Goal: Obtain resource: Download file/media

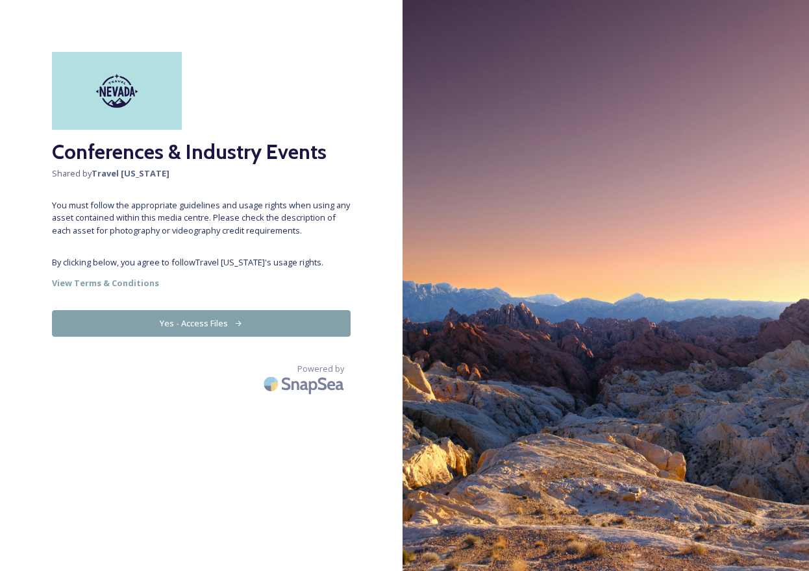
click at [218, 324] on button "Yes - Access Files" at bounding box center [201, 323] width 299 height 27
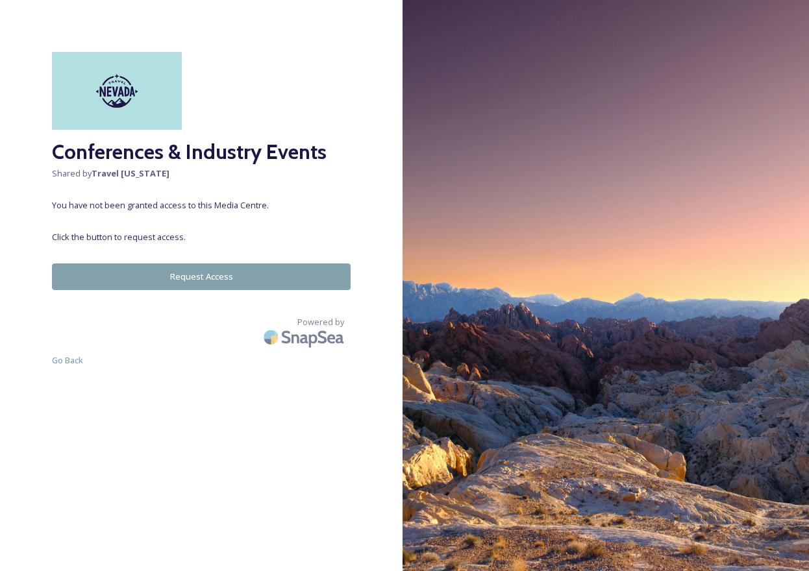
click at [207, 274] on button "Request Access" at bounding box center [201, 277] width 299 height 27
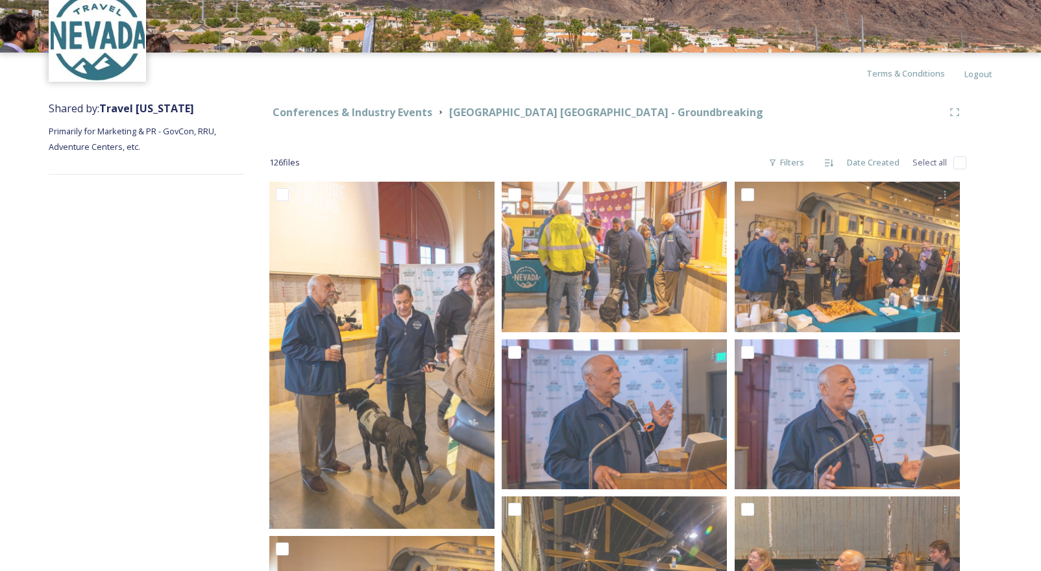
scroll to position [62, 0]
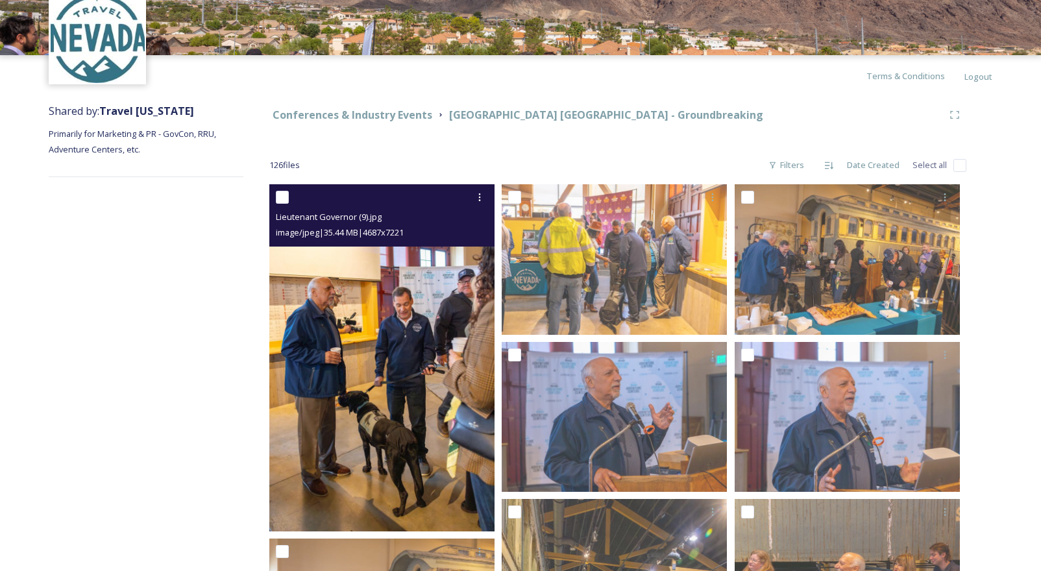
click at [412, 276] on img at bounding box center [381, 357] width 225 height 347
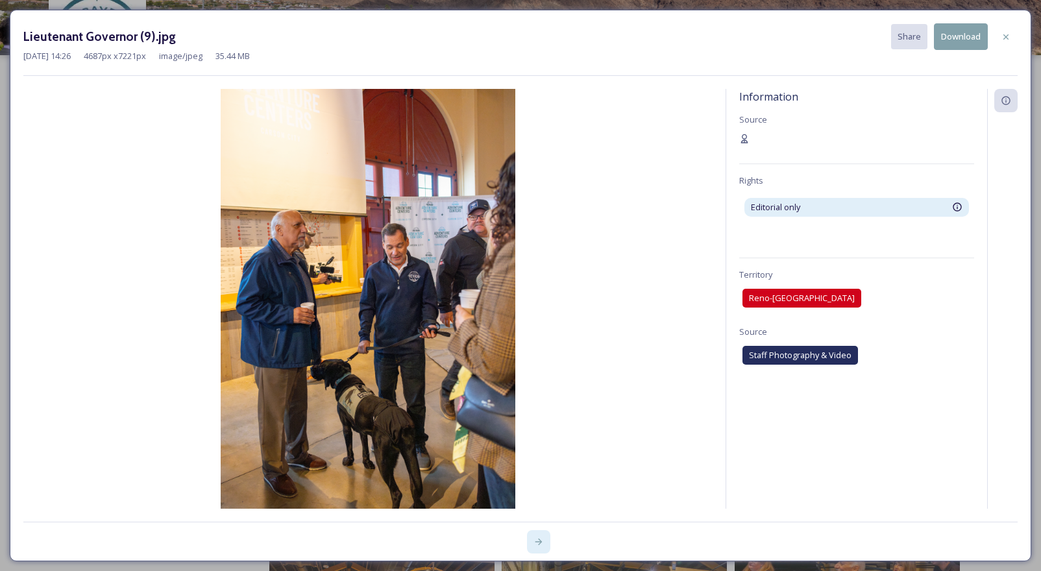
click at [538, 541] on icon at bounding box center [539, 542] width 7 height 6
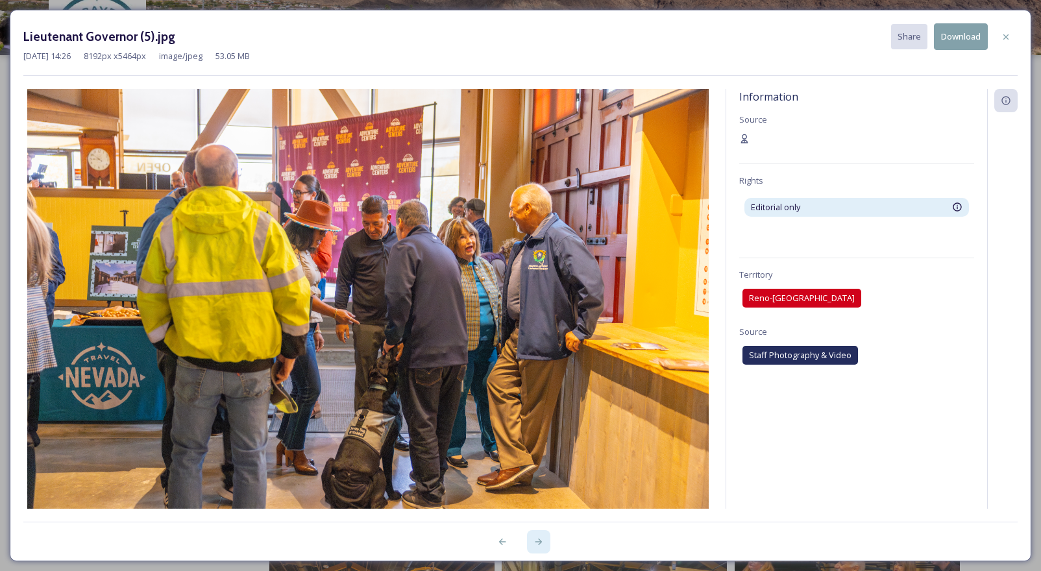
click at [537, 543] on icon at bounding box center [539, 542] width 10 height 10
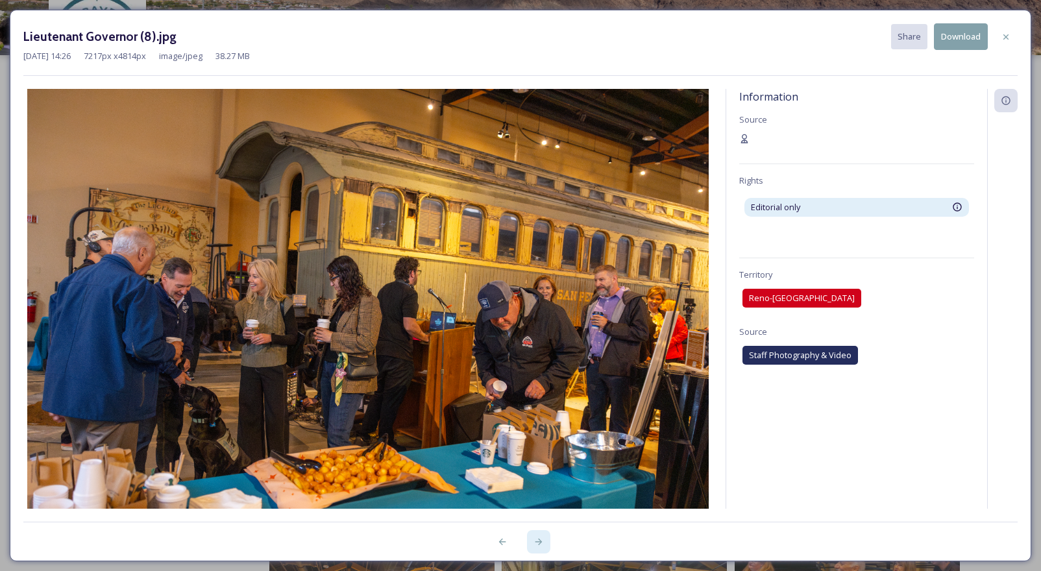
click at [539, 543] on icon at bounding box center [539, 542] width 10 height 10
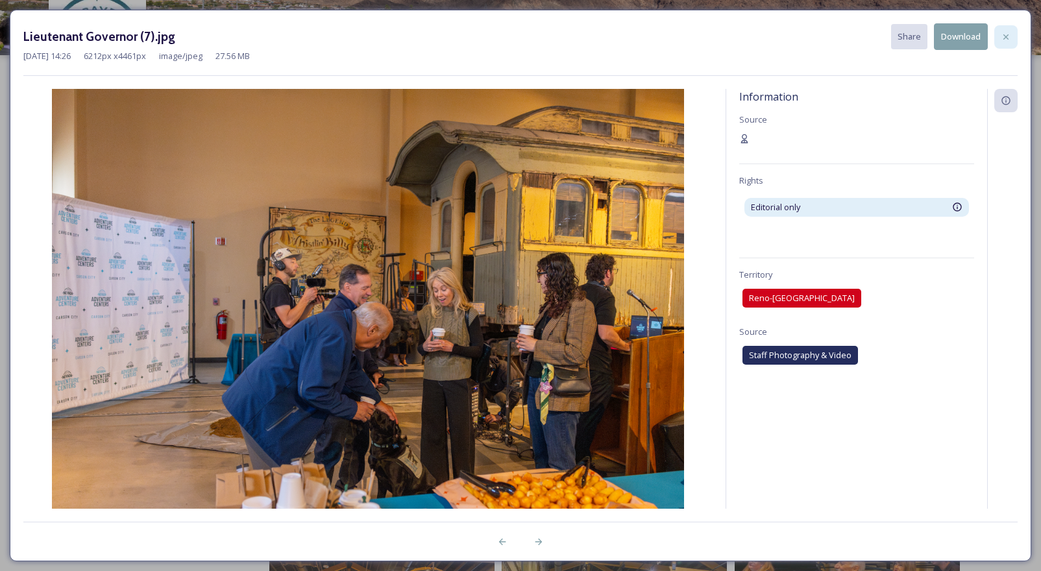
click at [1008, 33] on icon at bounding box center [1006, 37] width 10 height 10
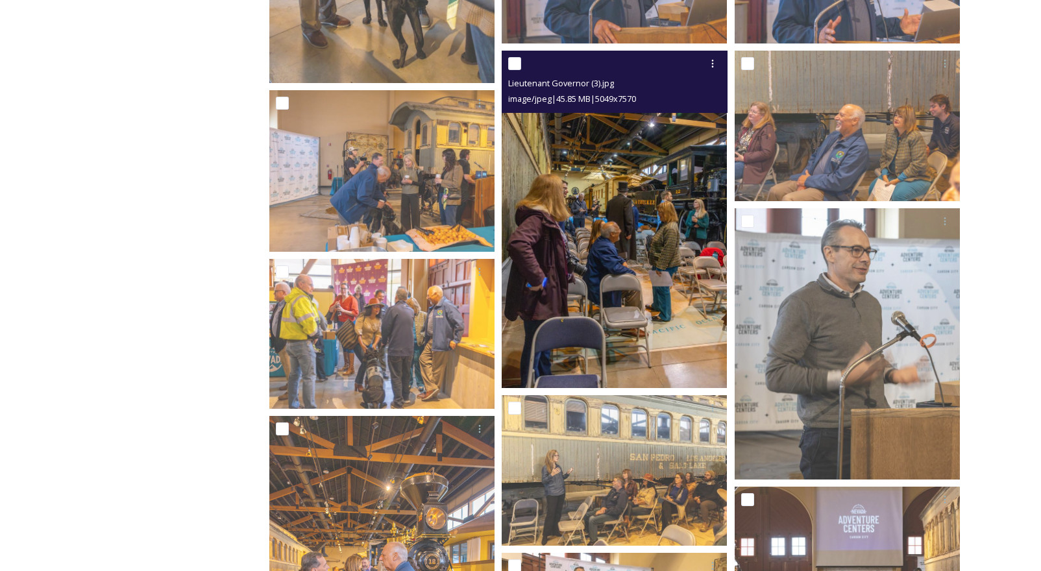
scroll to position [511, 0]
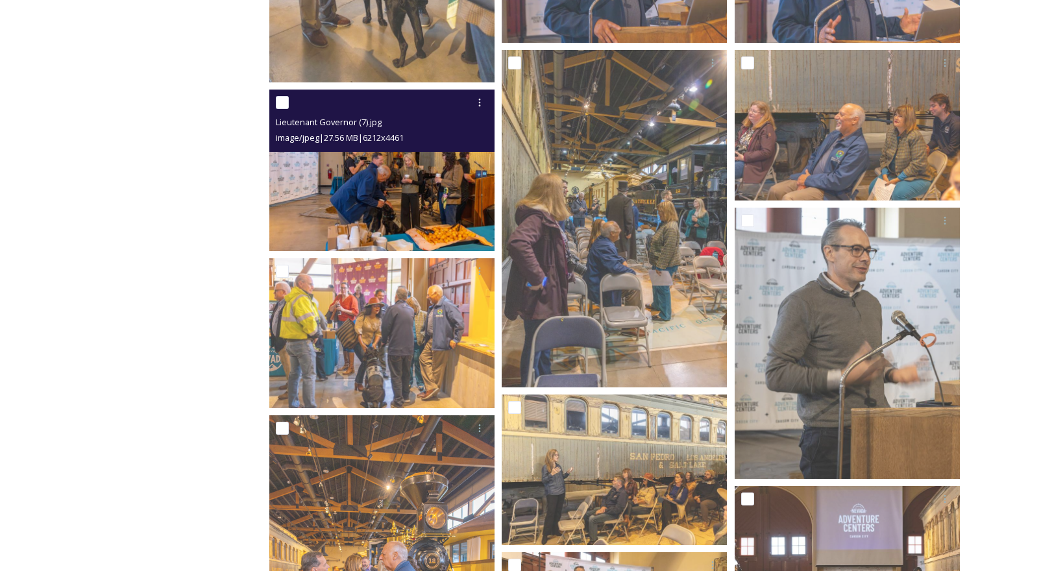
click at [410, 223] on img at bounding box center [381, 171] width 225 height 162
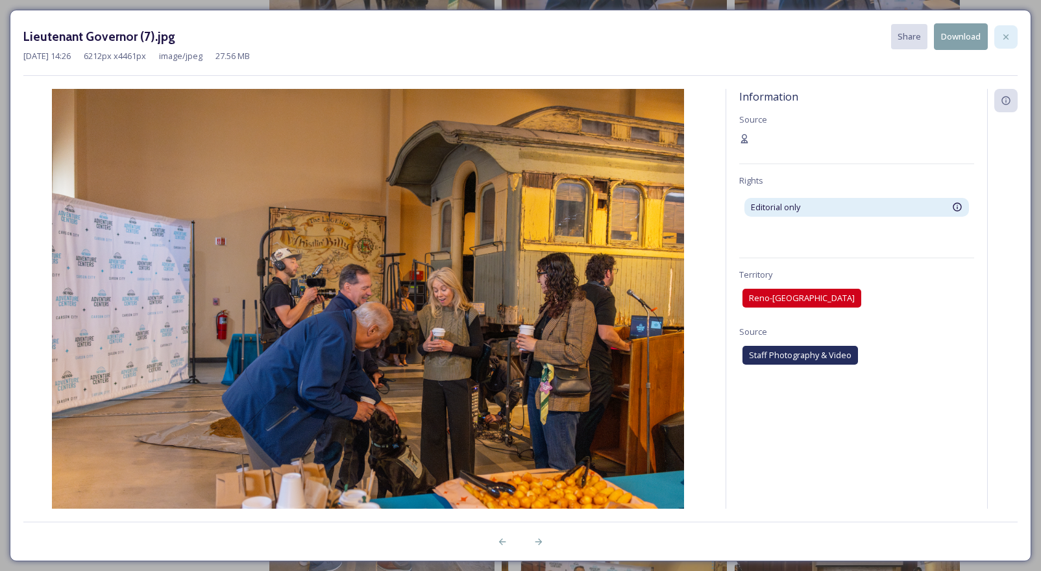
click at [1008, 40] on icon at bounding box center [1006, 37] width 10 height 10
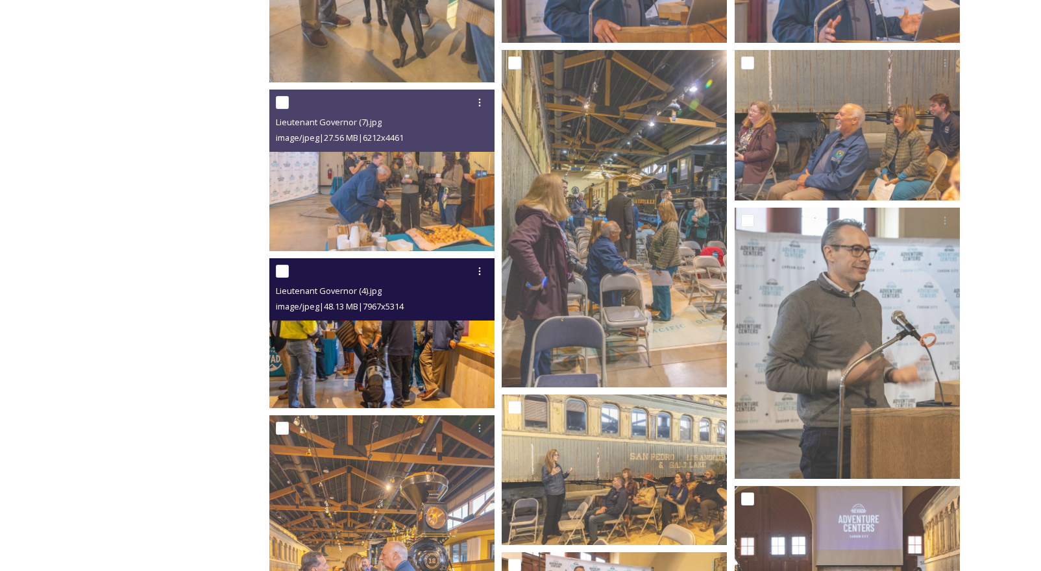
click at [416, 340] on img at bounding box center [381, 333] width 225 height 150
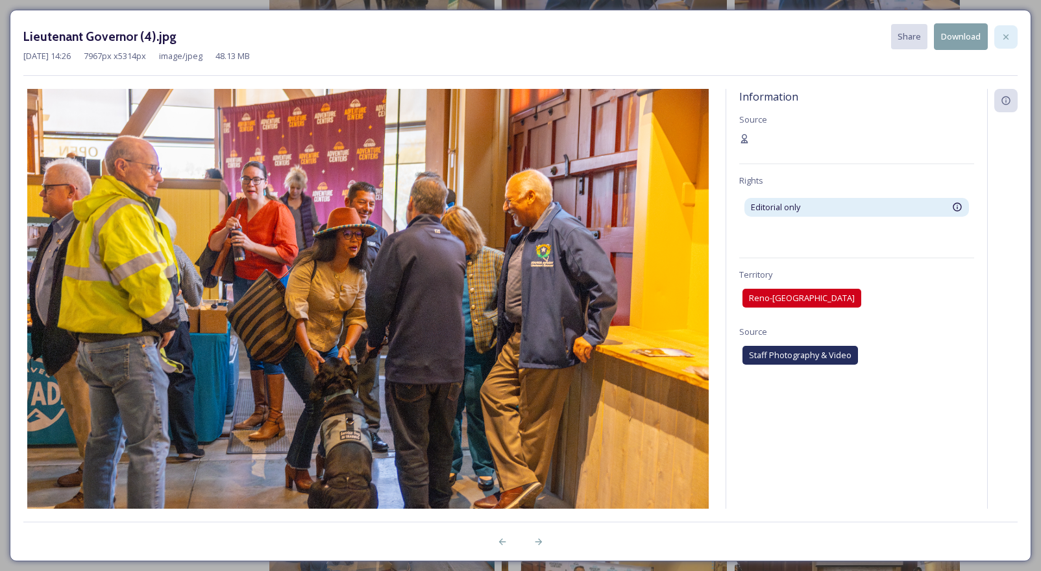
click at [1006, 36] on icon at bounding box center [1006, 36] width 5 height 5
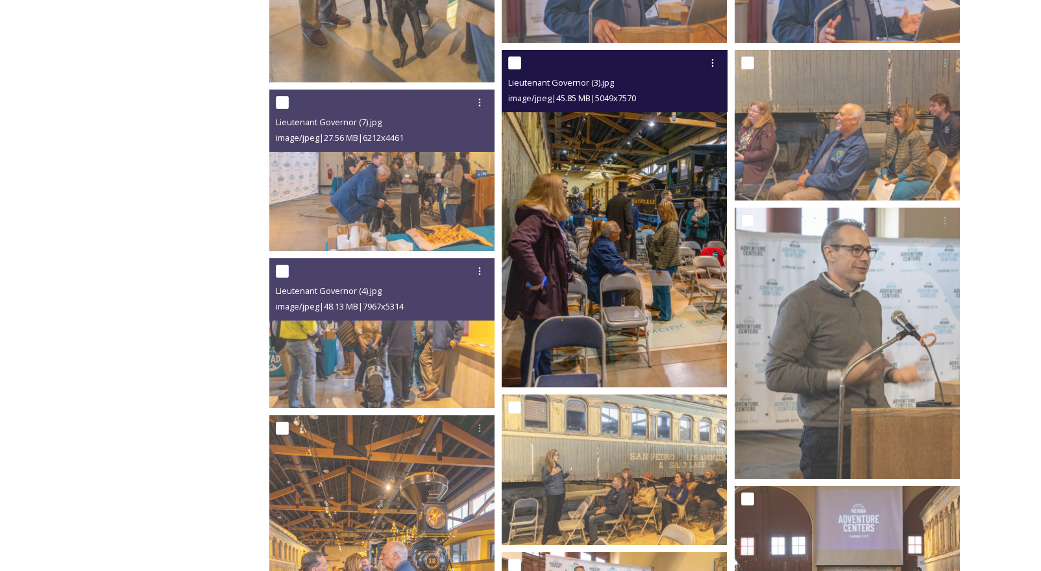
click at [625, 223] on img at bounding box center [614, 219] width 225 height 338
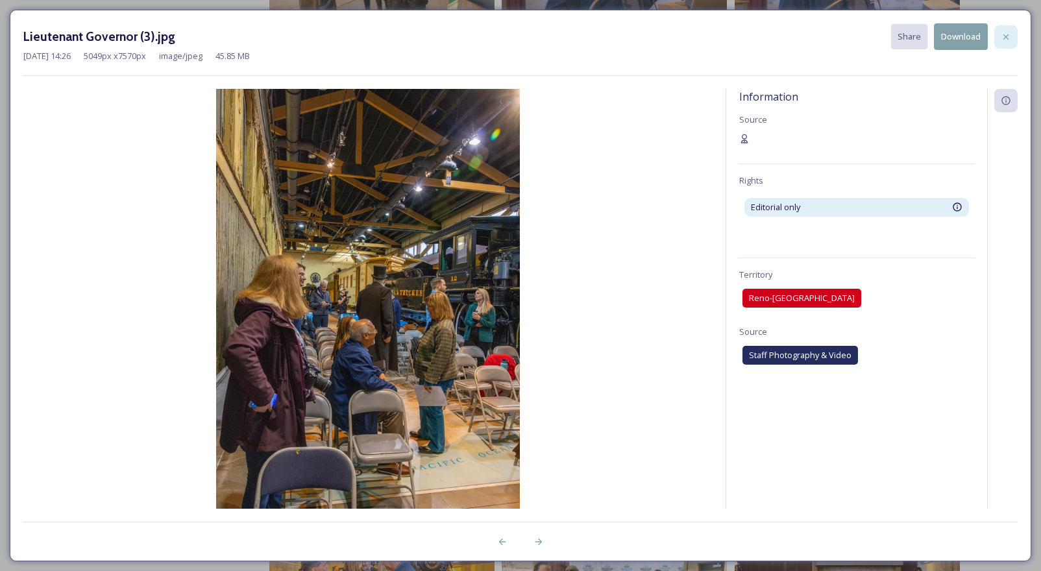
click at [1003, 36] on icon at bounding box center [1006, 37] width 10 height 10
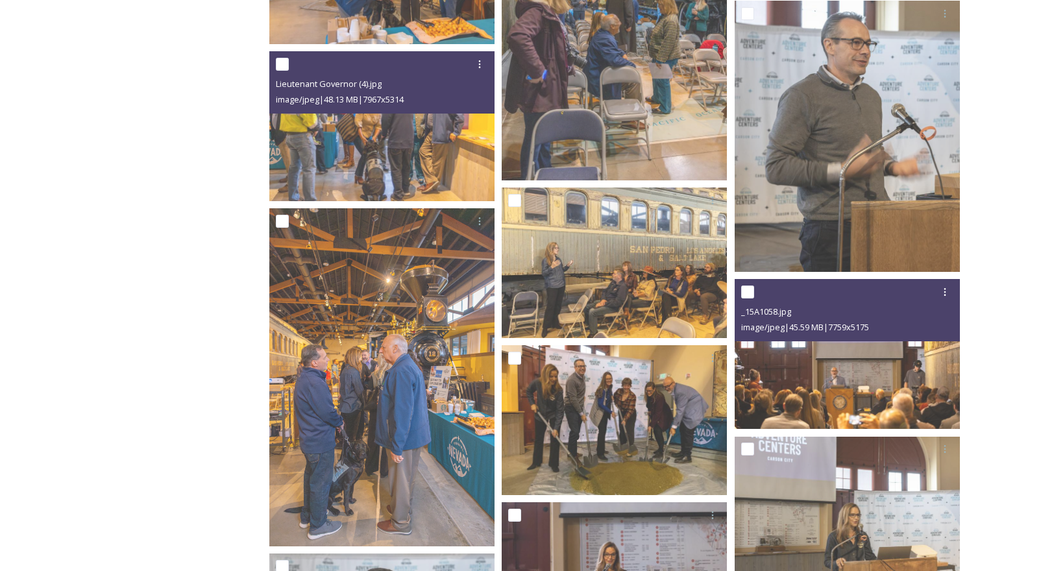
scroll to position [765, 0]
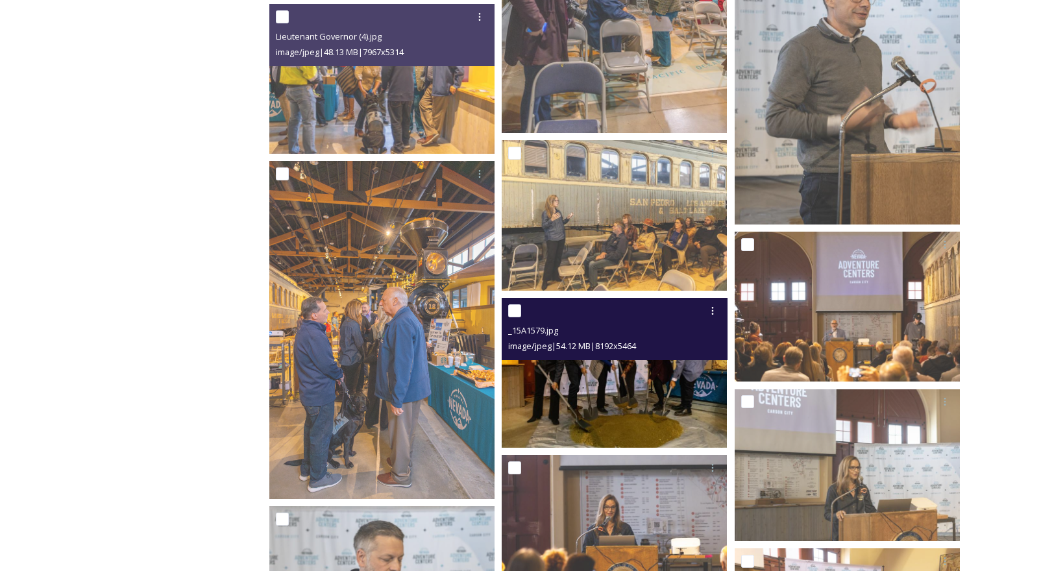
click at [606, 345] on span "image/jpeg | 54.12 MB | 8192 x 5464" at bounding box center [572, 346] width 128 height 12
click at [609, 371] on img at bounding box center [614, 373] width 225 height 150
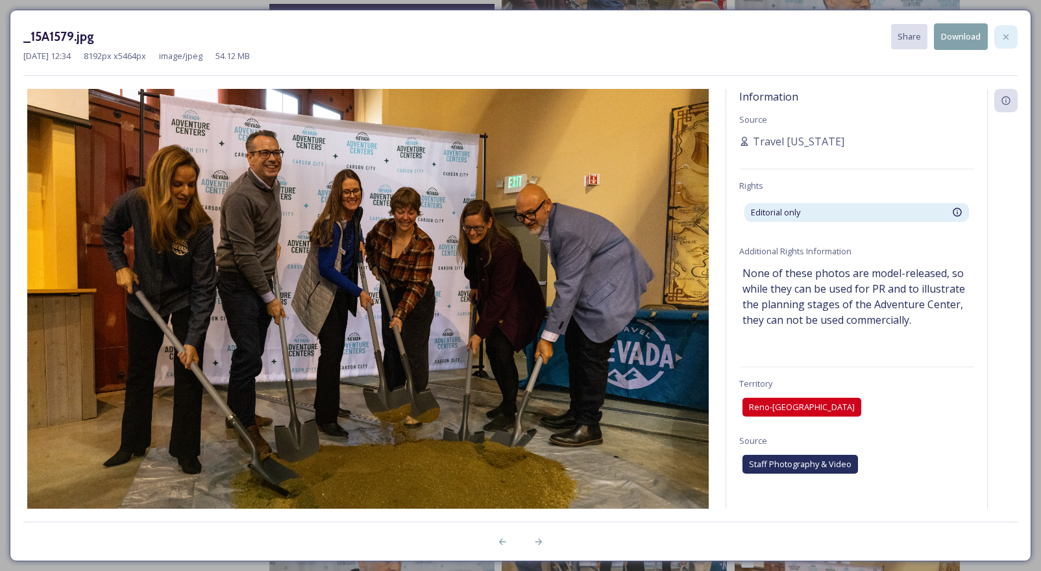
click at [1010, 36] on icon at bounding box center [1006, 37] width 10 height 10
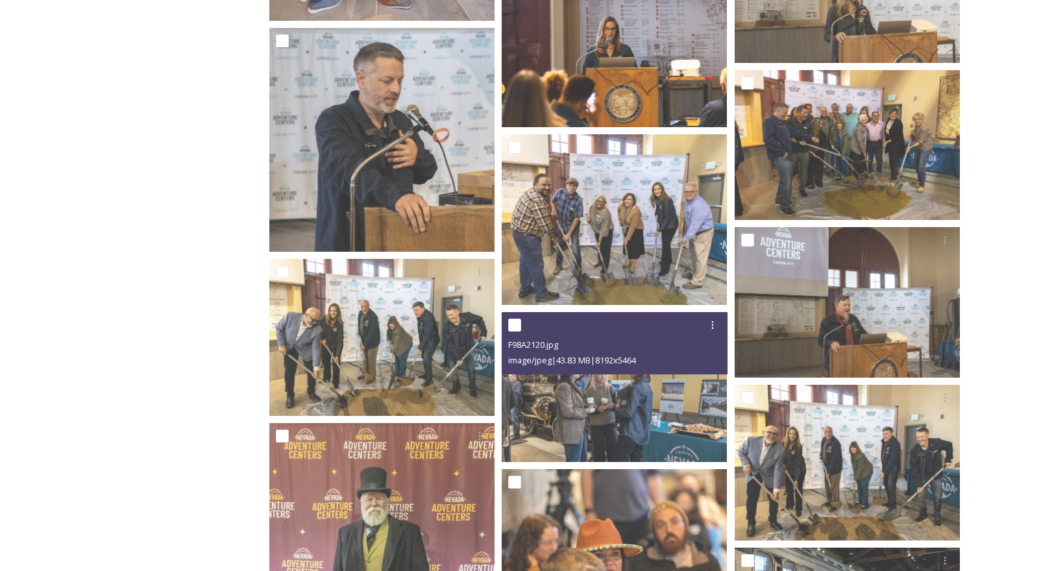
scroll to position [1245, 0]
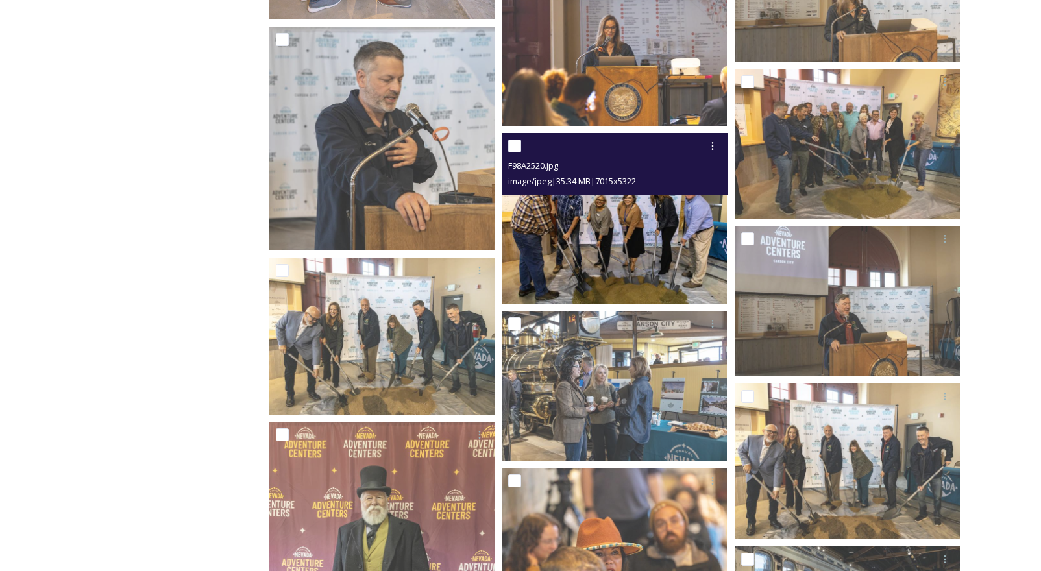
click at [613, 260] on img at bounding box center [614, 218] width 225 height 171
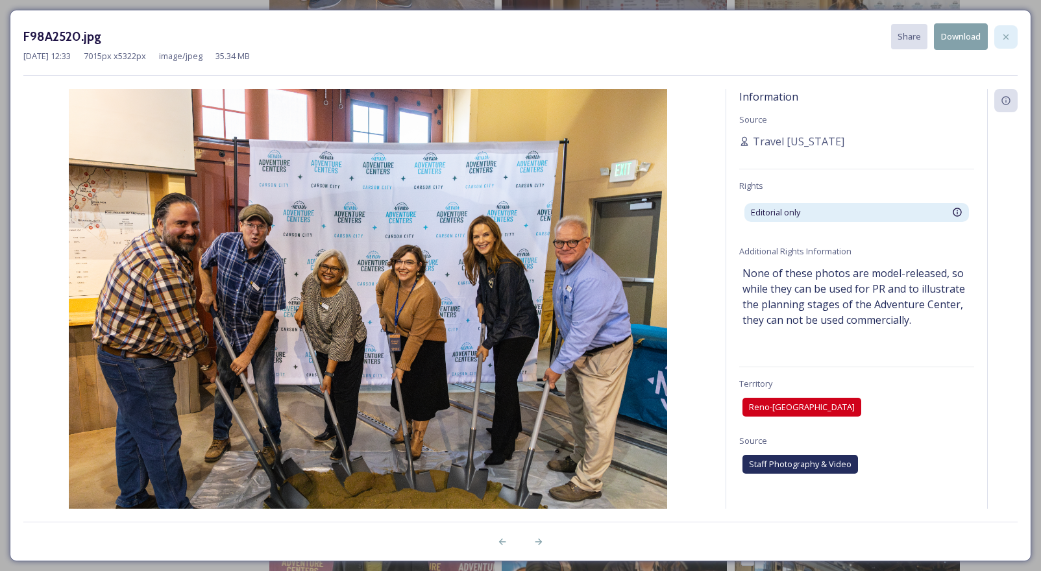
click at [1008, 34] on icon at bounding box center [1006, 36] width 5 height 5
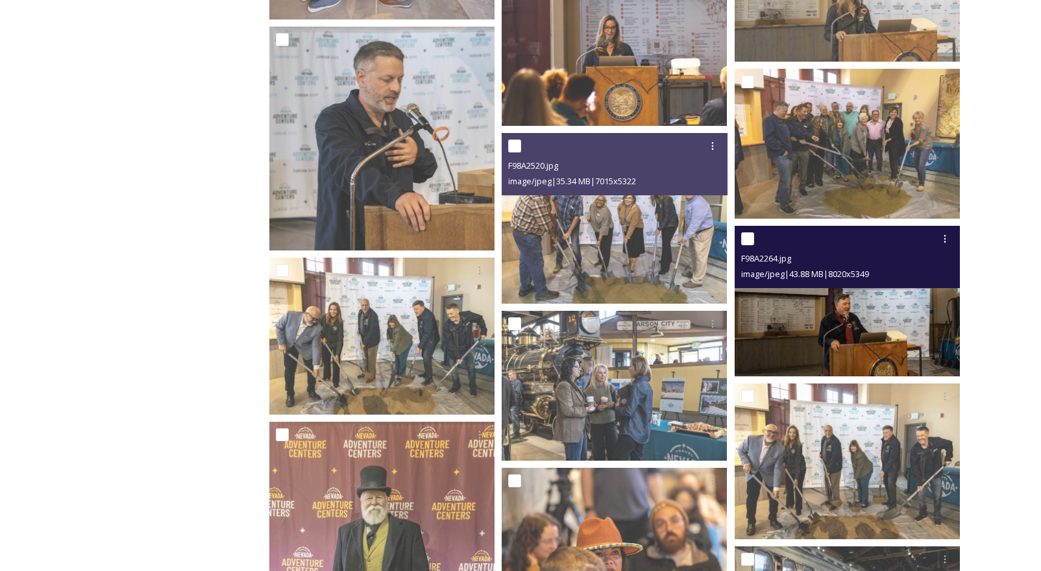
scroll to position [1354, 0]
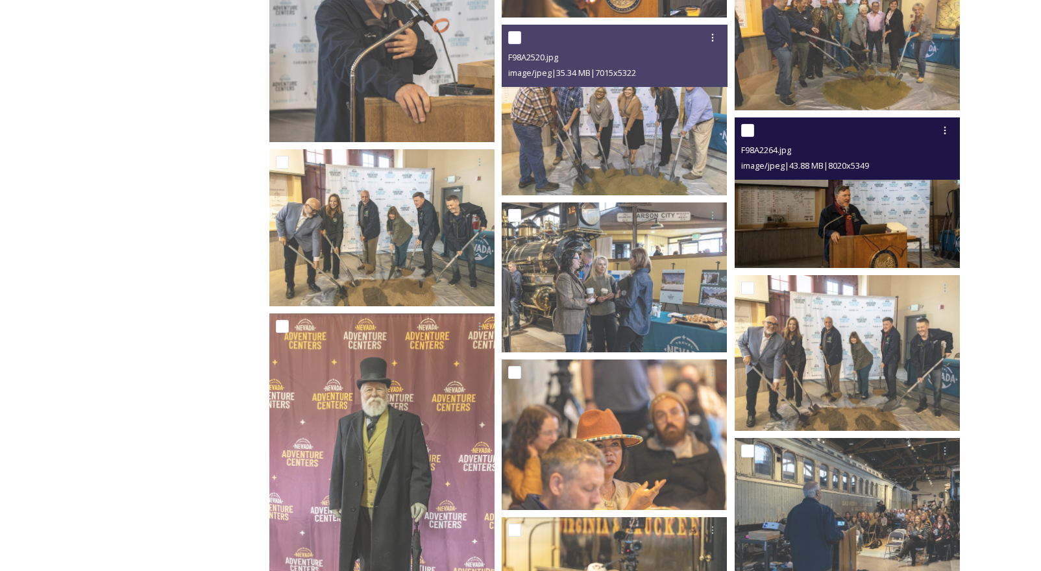
click at [900, 238] on img at bounding box center [847, 192] width 225 height 150
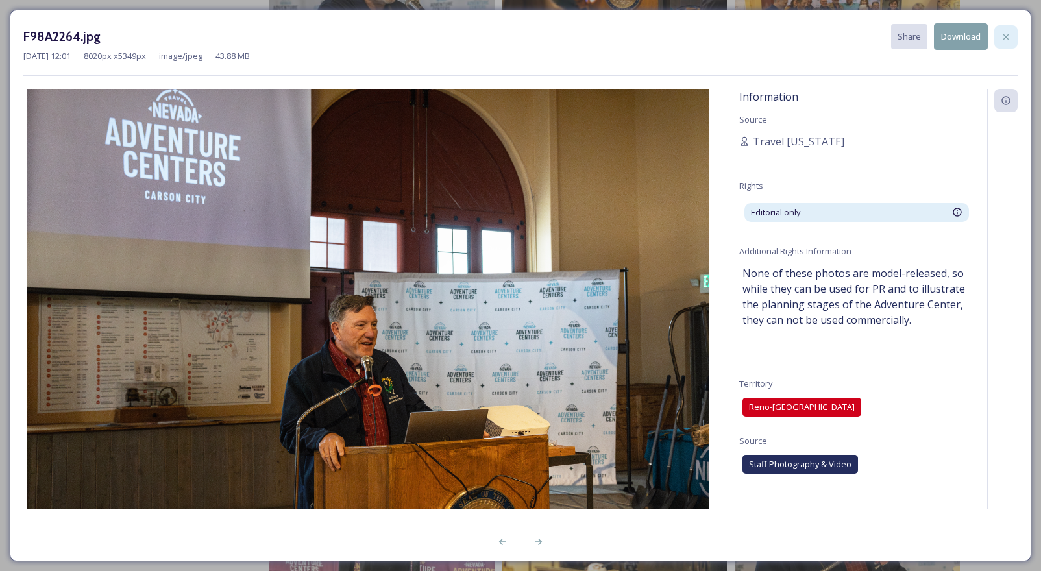
click at [1013, 37] on div at bounding box center [1006, 36] width 23 height 23
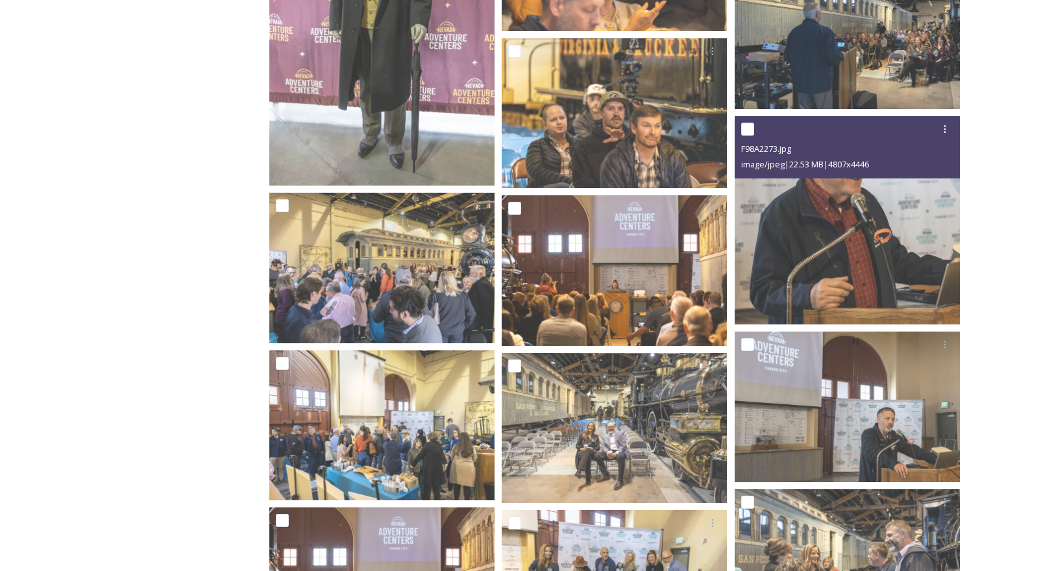
scroll to position [1835, 0]
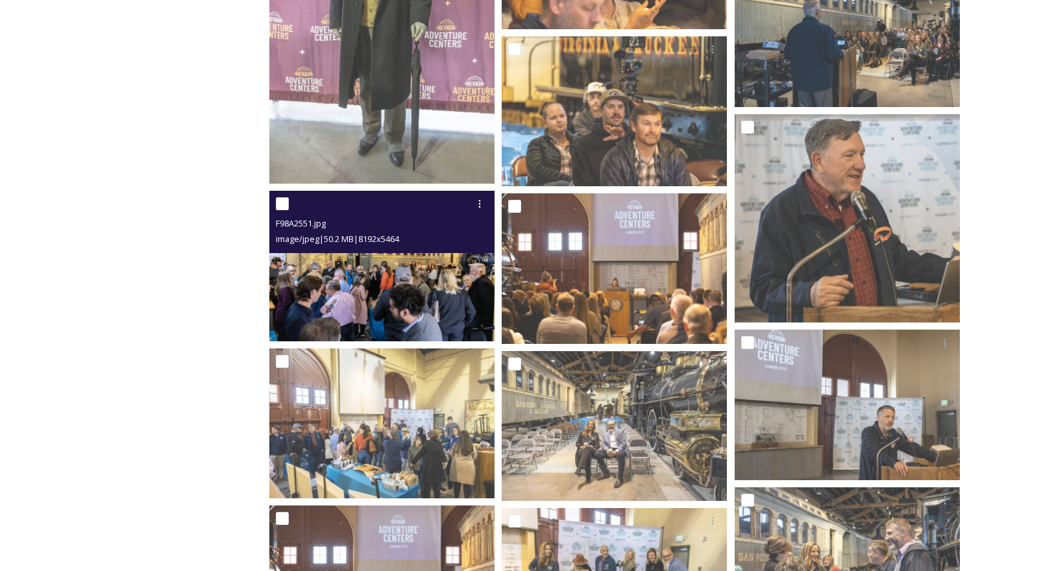
click at [376, 269] on img at bounding box center [381, 266] width 225 height 150
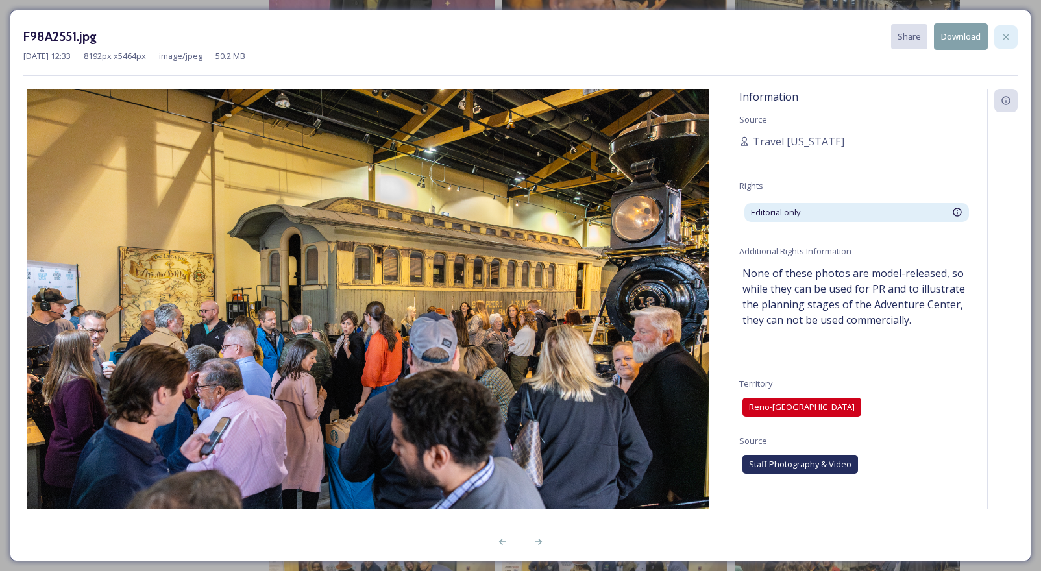
click at [1012, 36] on div at bounding box center [1006, 36] width 23 height 23
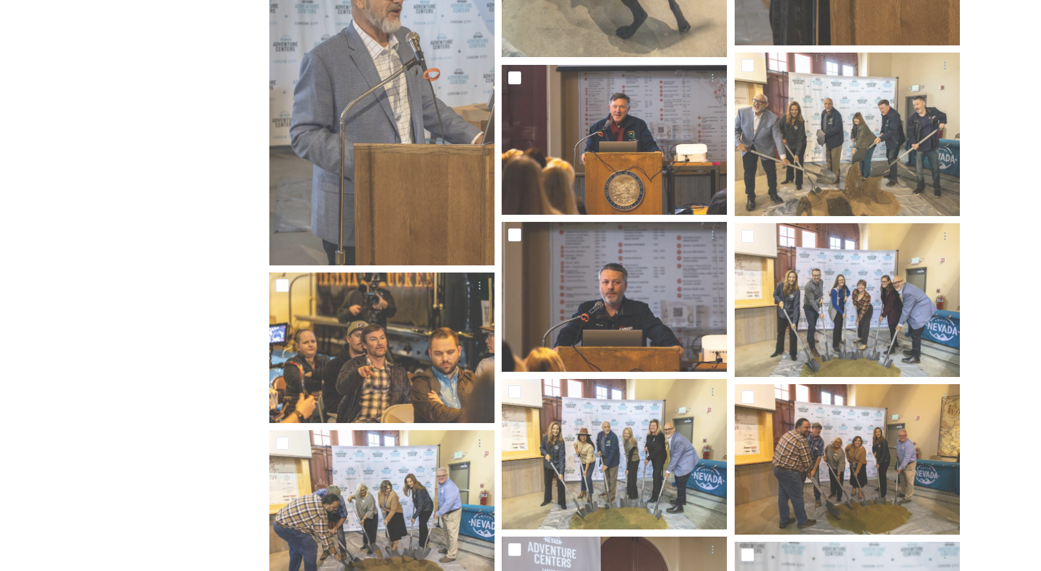
scroll to position [4701, 0]
